Goal: Task Accomplishment & Management: Manage account settings

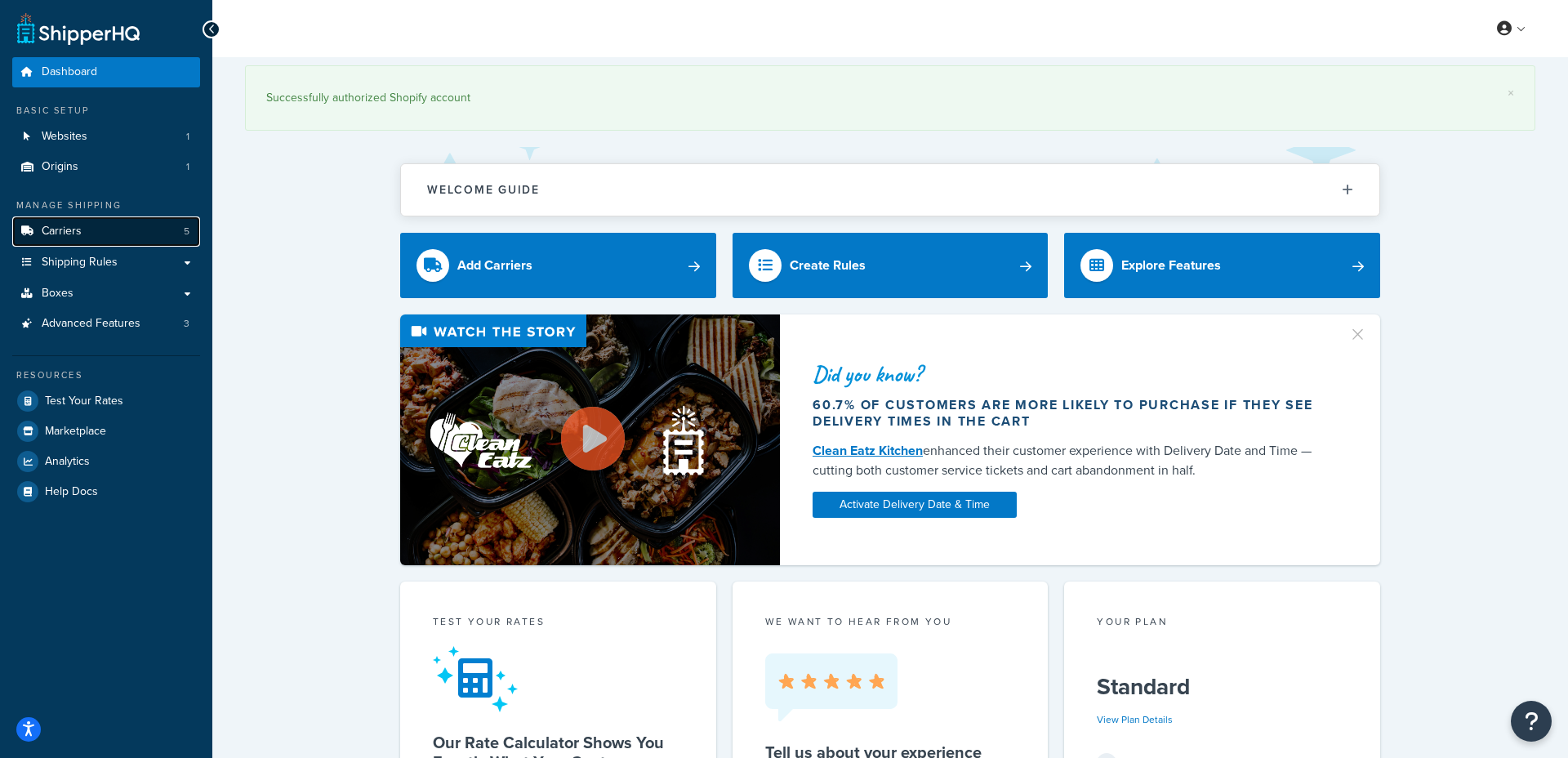
click at [87, 227] on link "Carriers 5" at bounding box center [106, 231] width 187 height 30
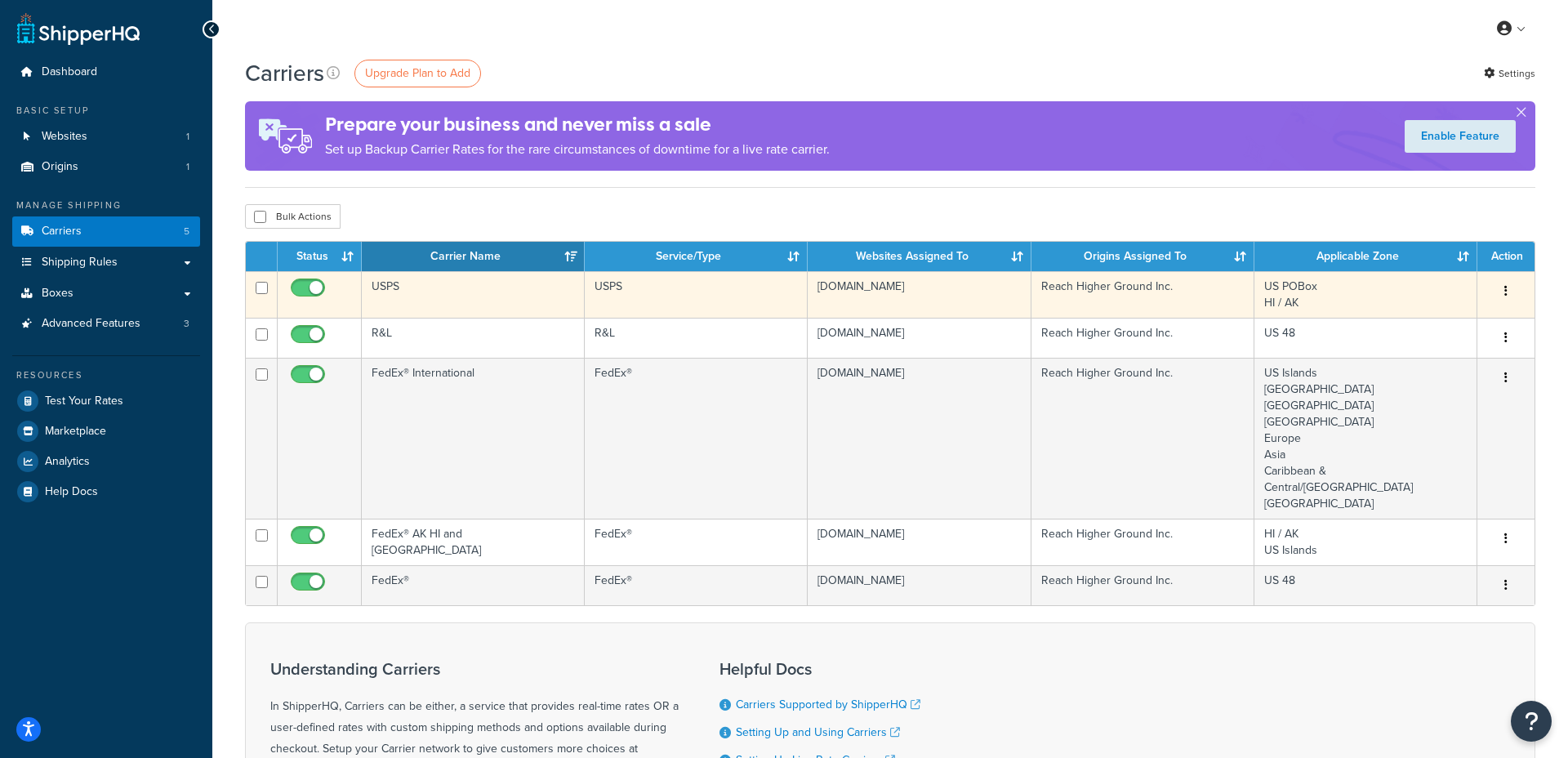
click at [1509, 277] on td "Edit Delete" at bounding box center [1506, 295] width 57 height 46
click at [1505, 286] on icon "button" at bounding box center [1505, 291] width 3 height 12
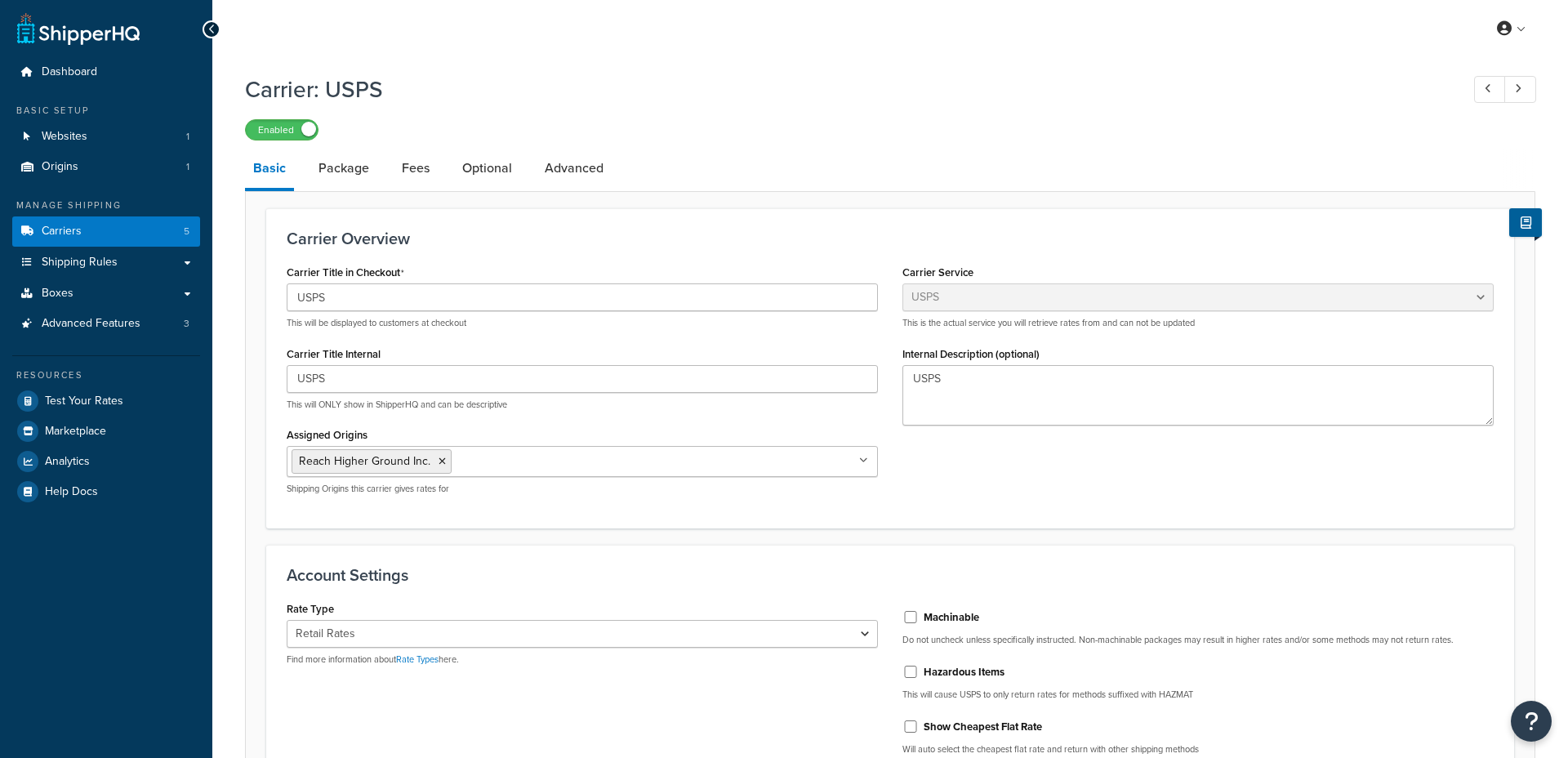
select select "usps"
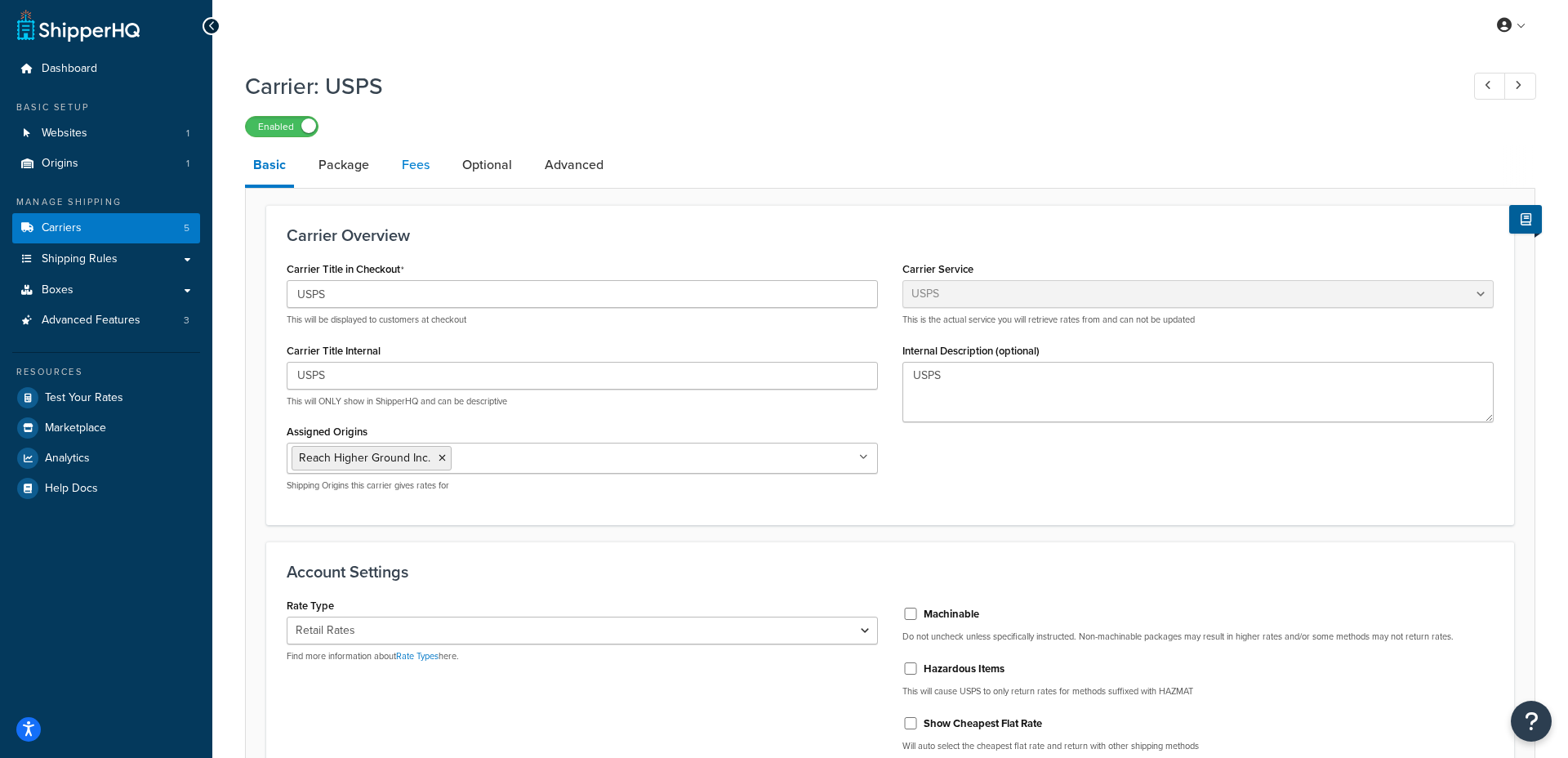
click at [396, 167] on link "Fees" at bounding box center [416, 165] width 44 height 40
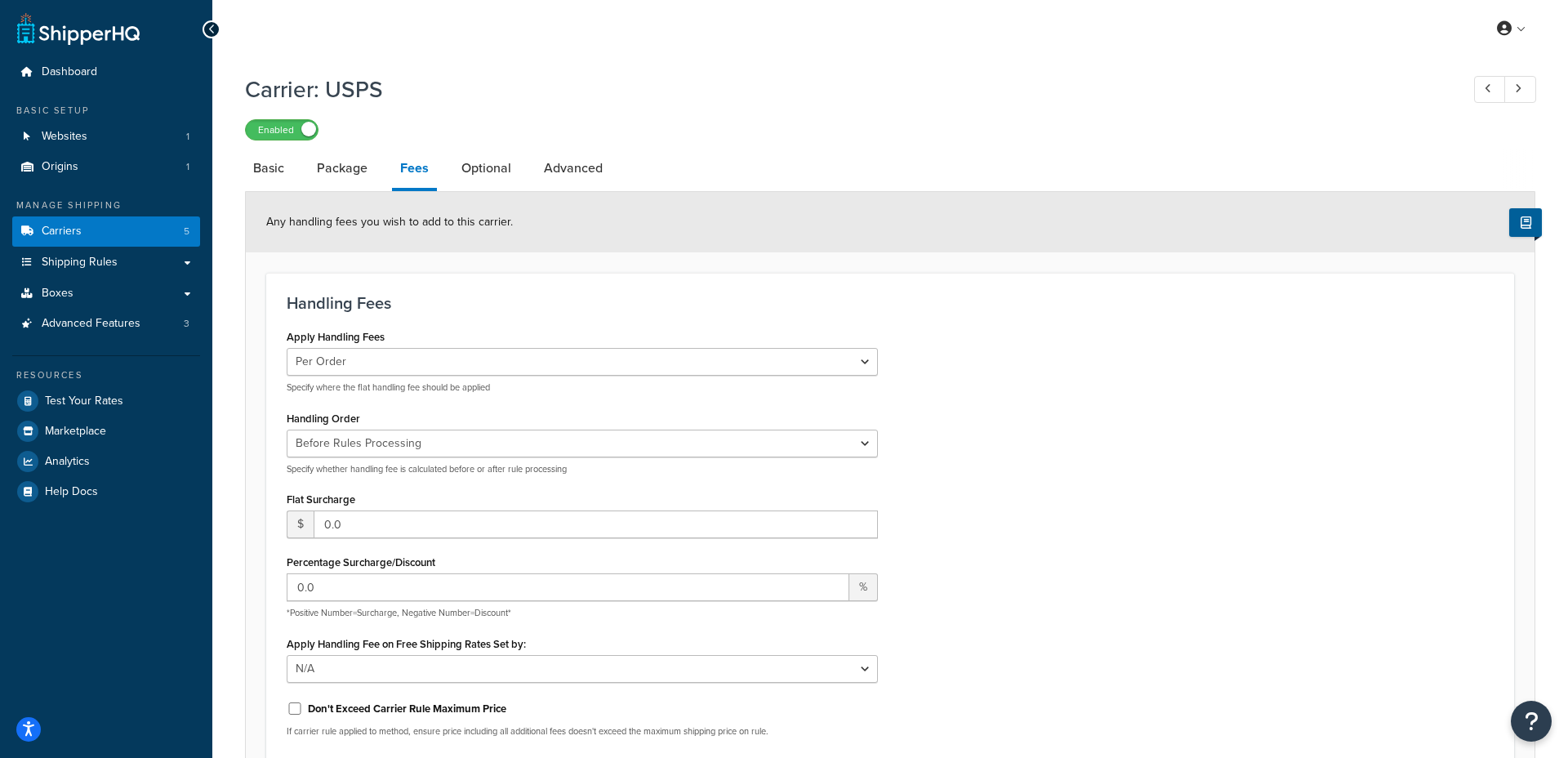
scroll to position [3, 0]
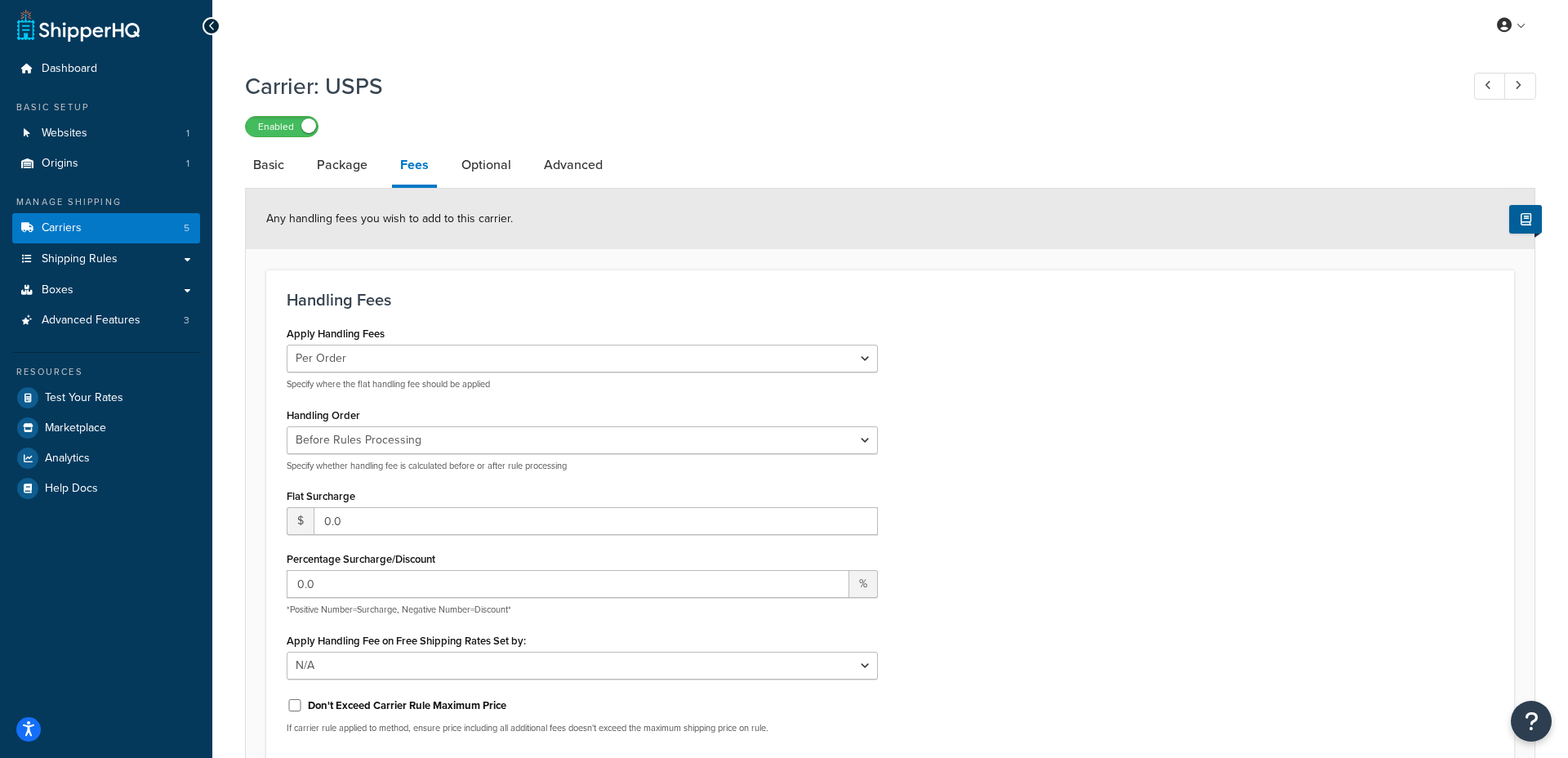
select select "usps"
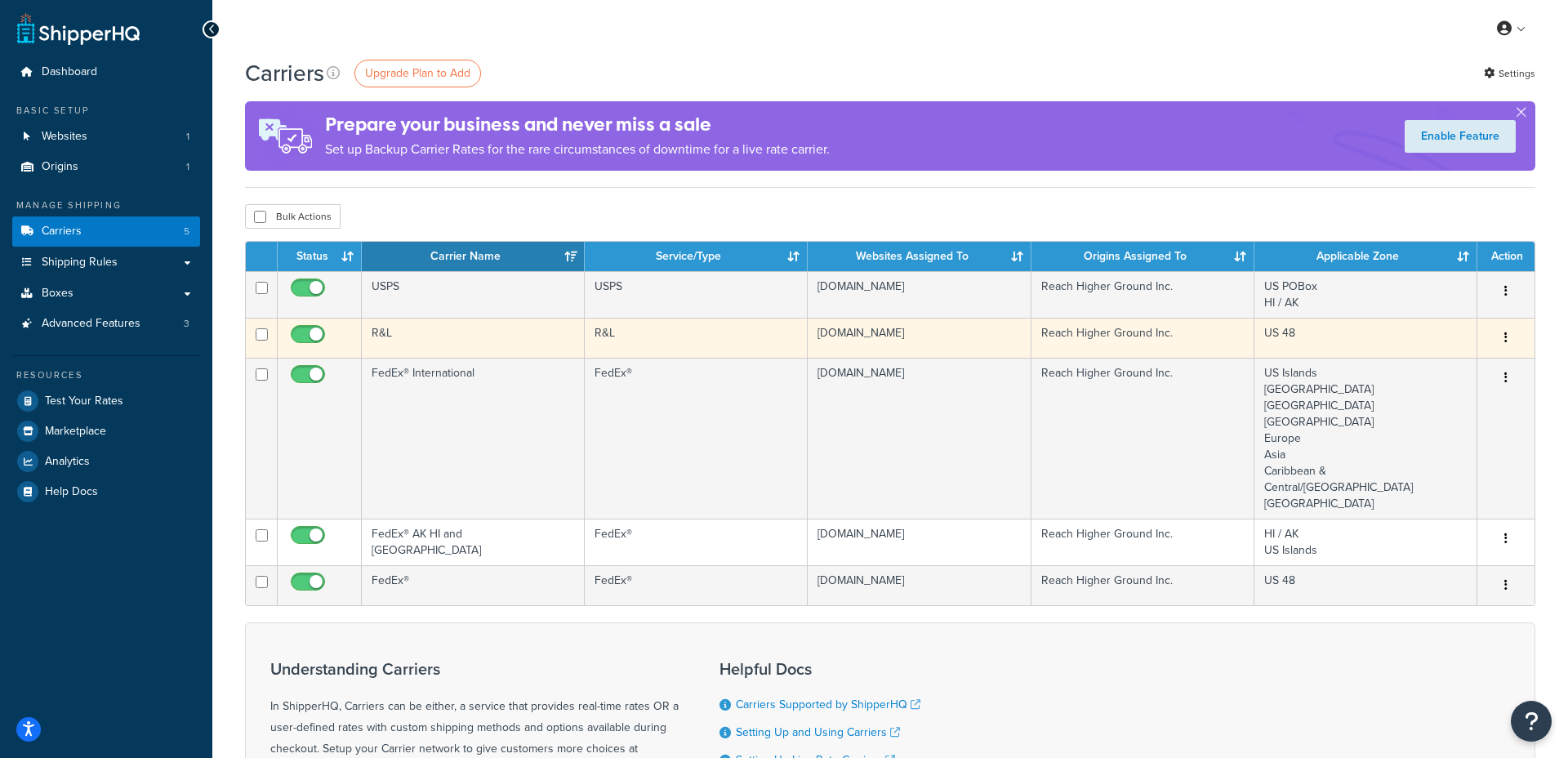
click at [1509, 342] on button "button" at bounding box center [1506, 338] width 23 height 26
click at [1473, 372] on link "Edit" at bounding box center [1440, 371] width 129 height 34
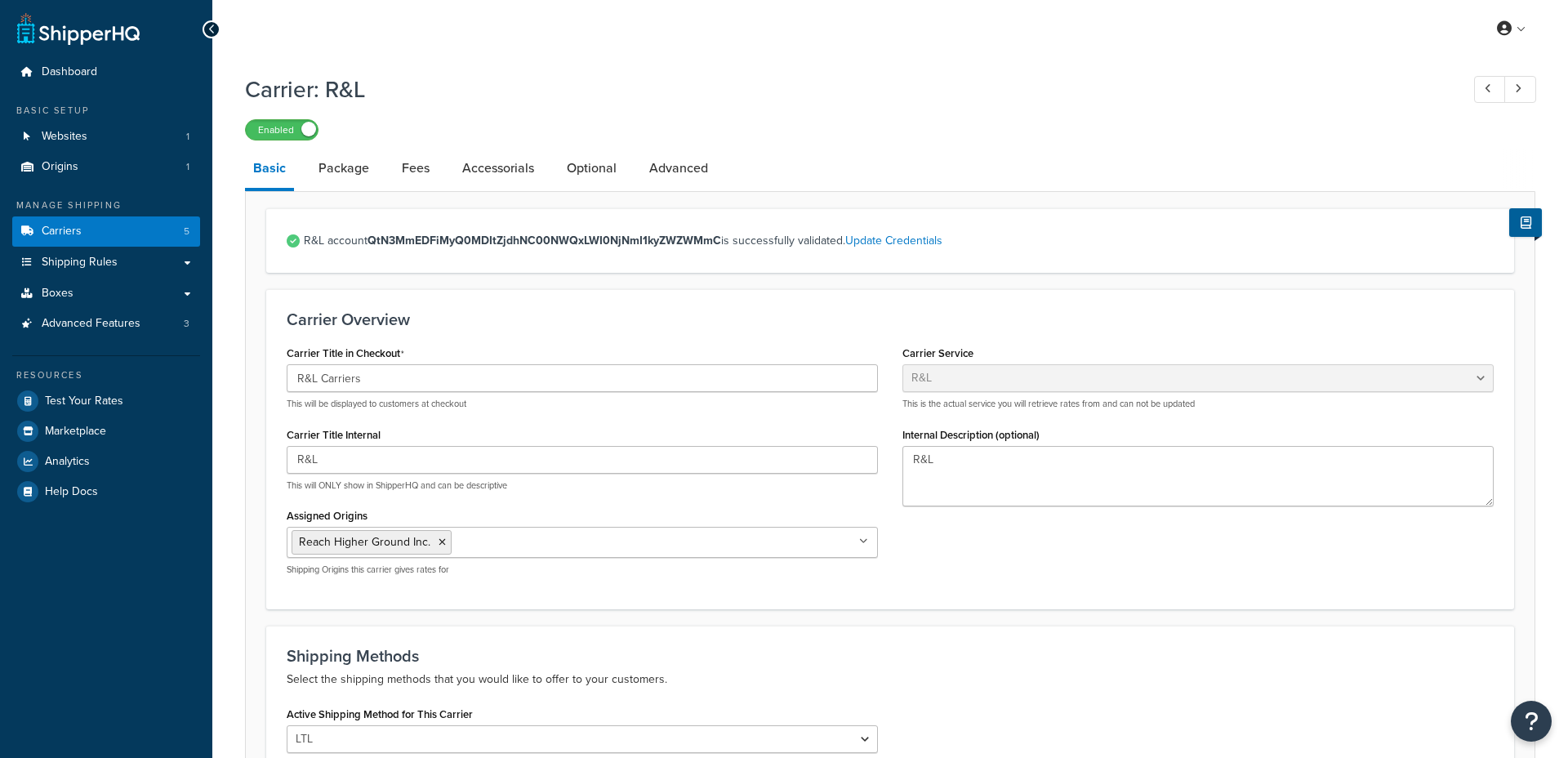
select select "rlFreight"
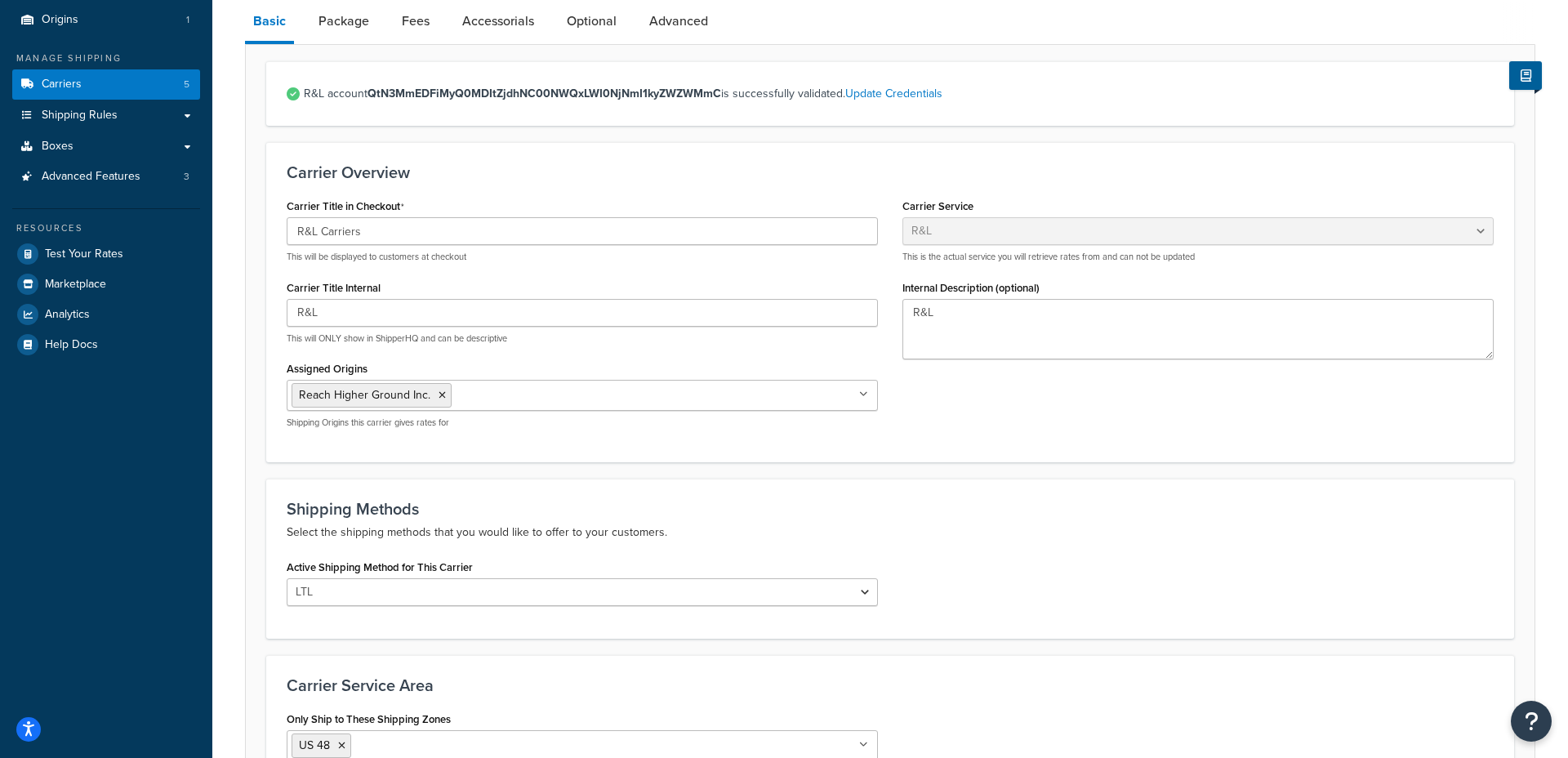
scroll to position [165, 0]
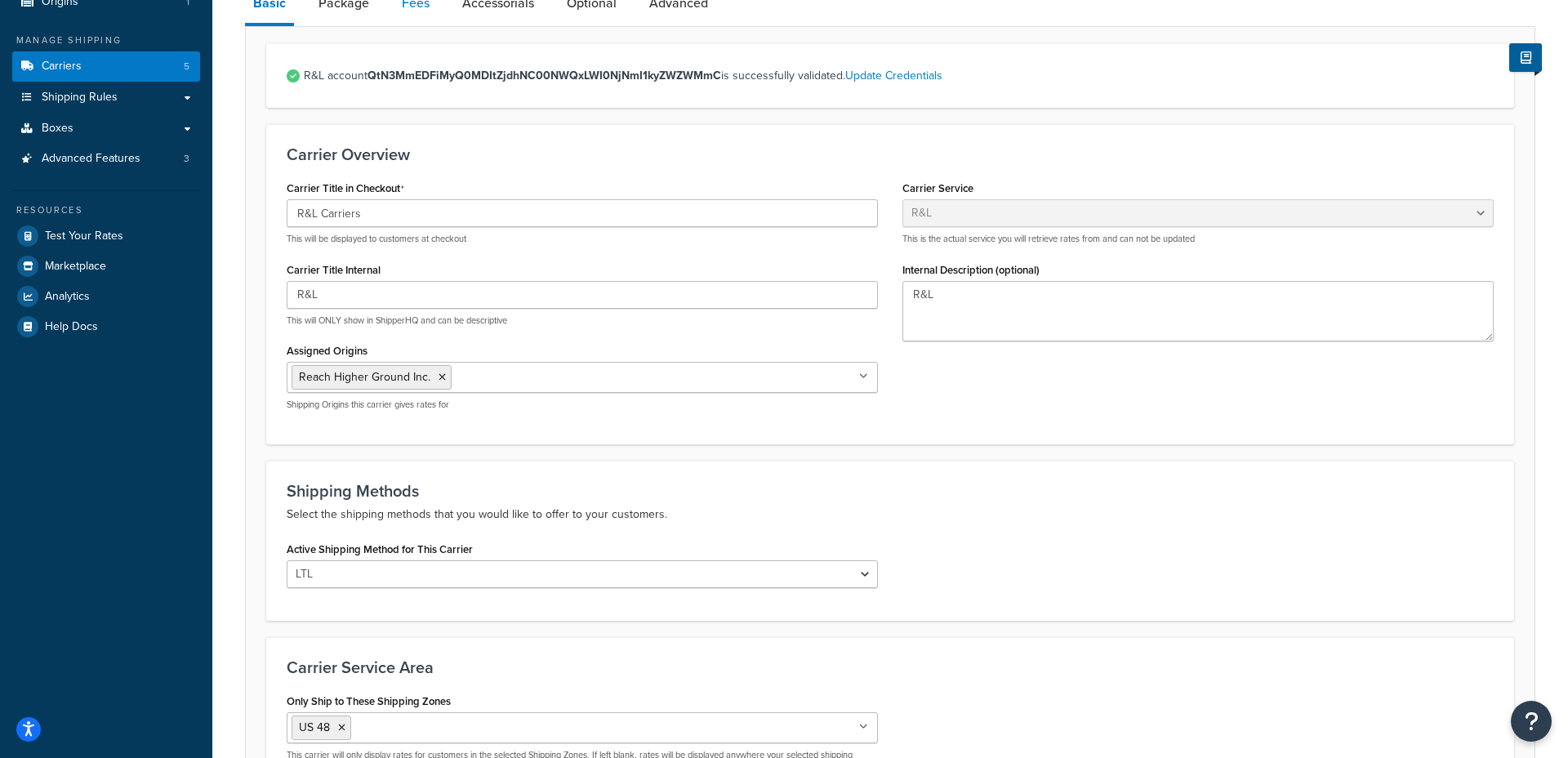
click at [420, 13] on link "Fees" at bounding box center [416, 3] width 44 height 40
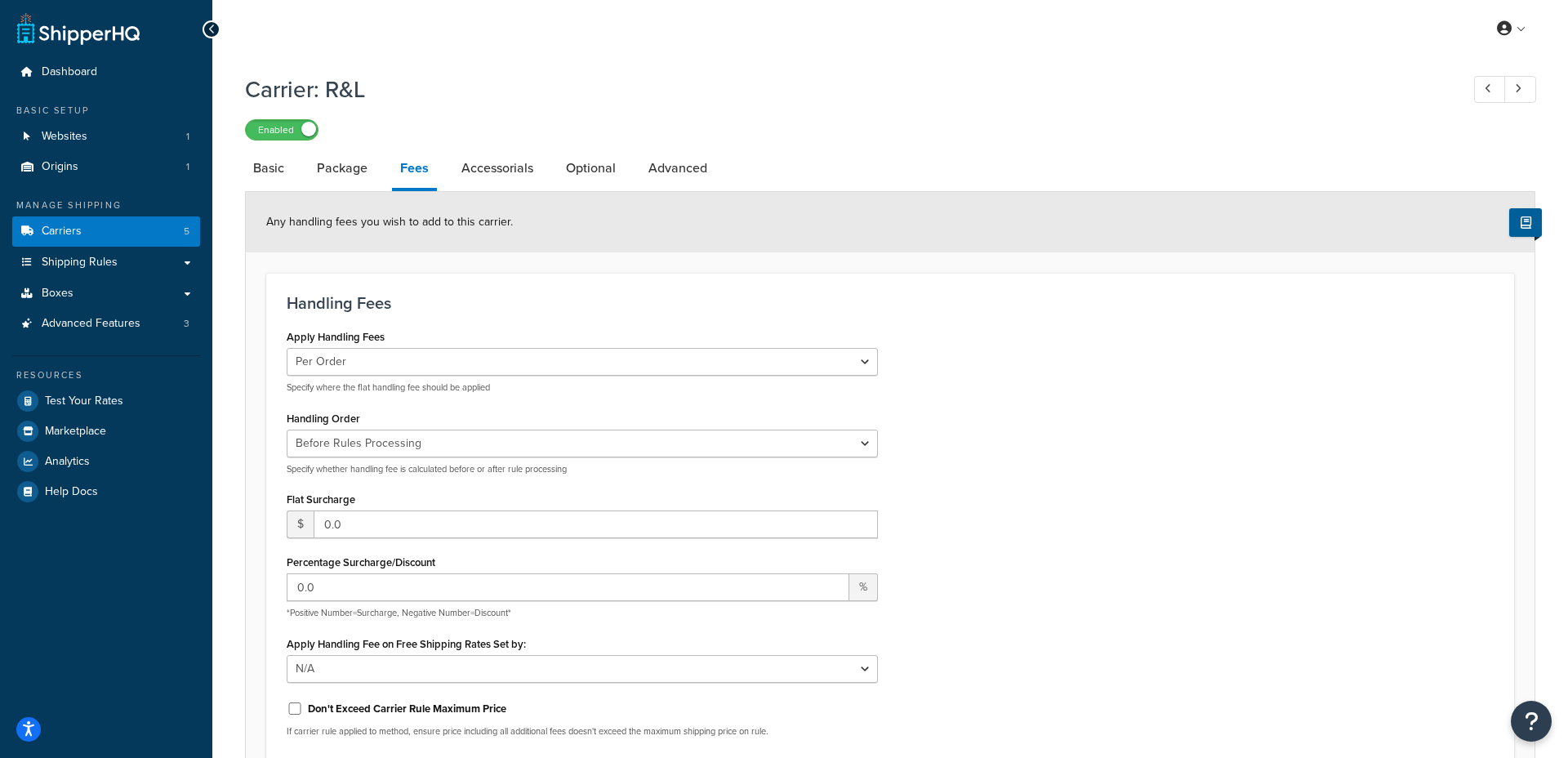
click at [208, 41] on div "Dashboard Basic Setup Websites 1 Origins 1 Manage Shipping Carriers 5 Shipping …" at bounding box center [106, 540] width 213 height 1081
click at [209, 35] on icon at bounding box center [213, 30] width 8 height 12
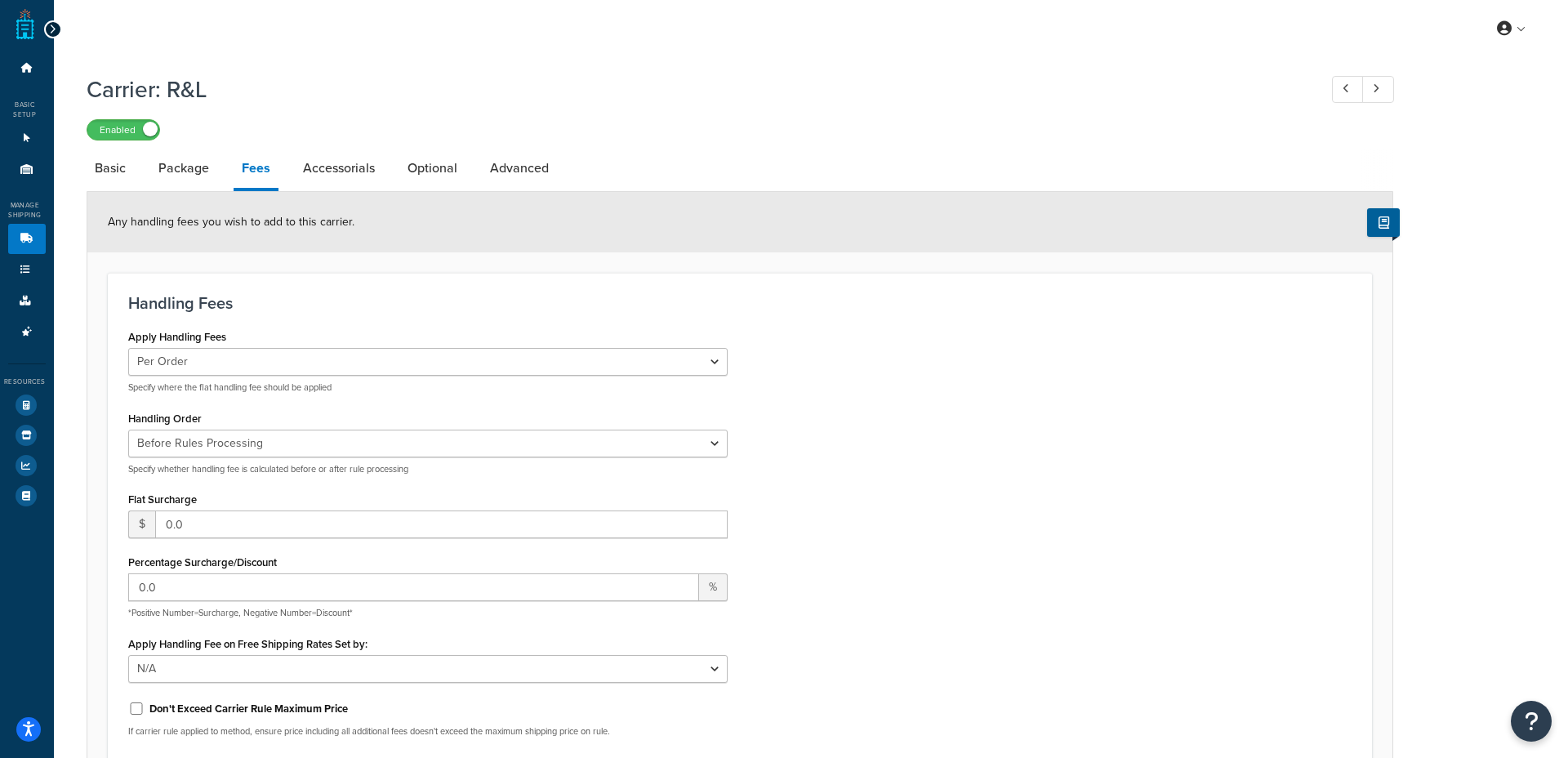
click at [44, 28] on div at bounding box center [53, 29] width 18 height 18
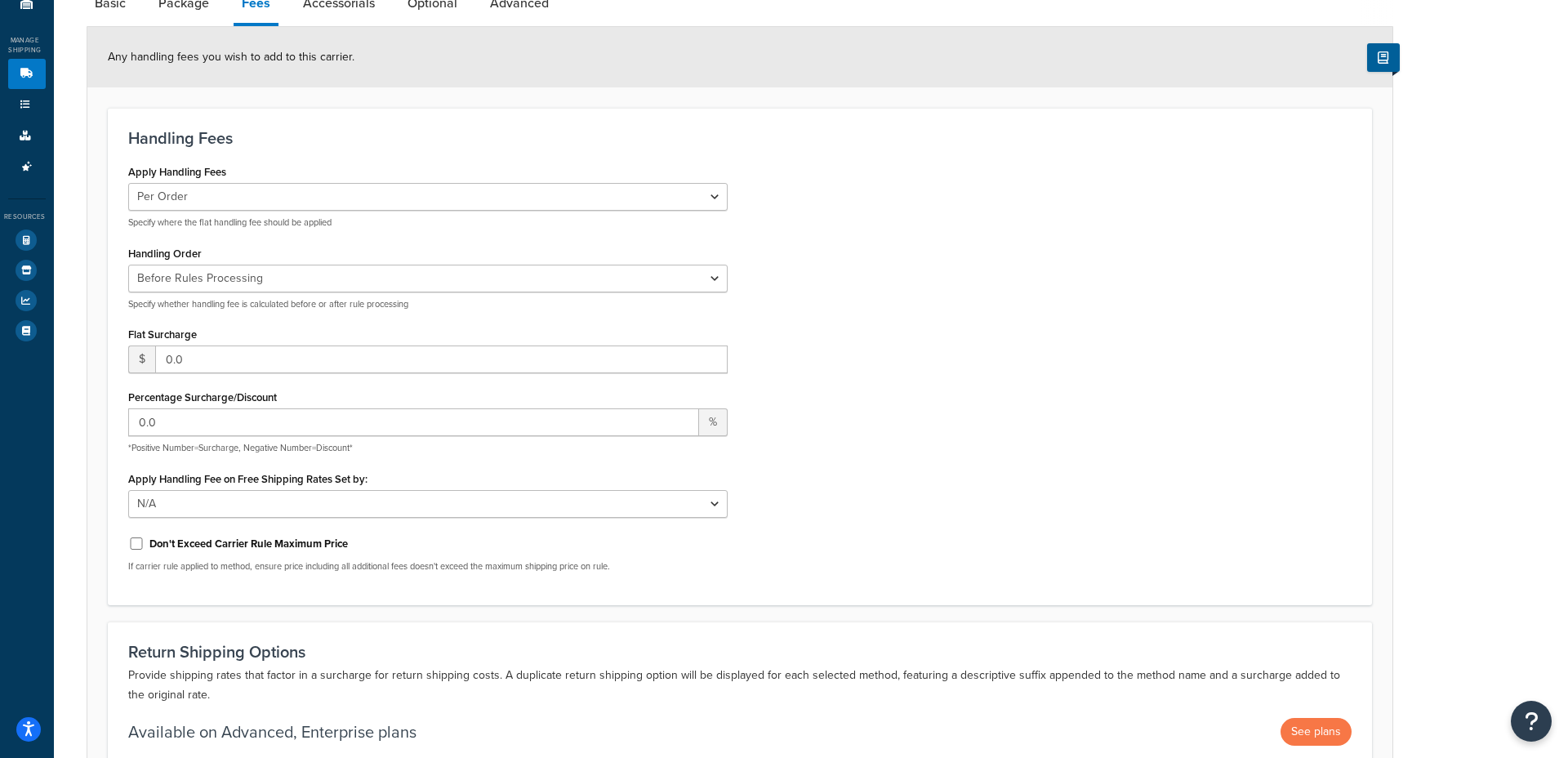
select select "rlFreight"
